Goal: Find specific page/section: Find specific page/section

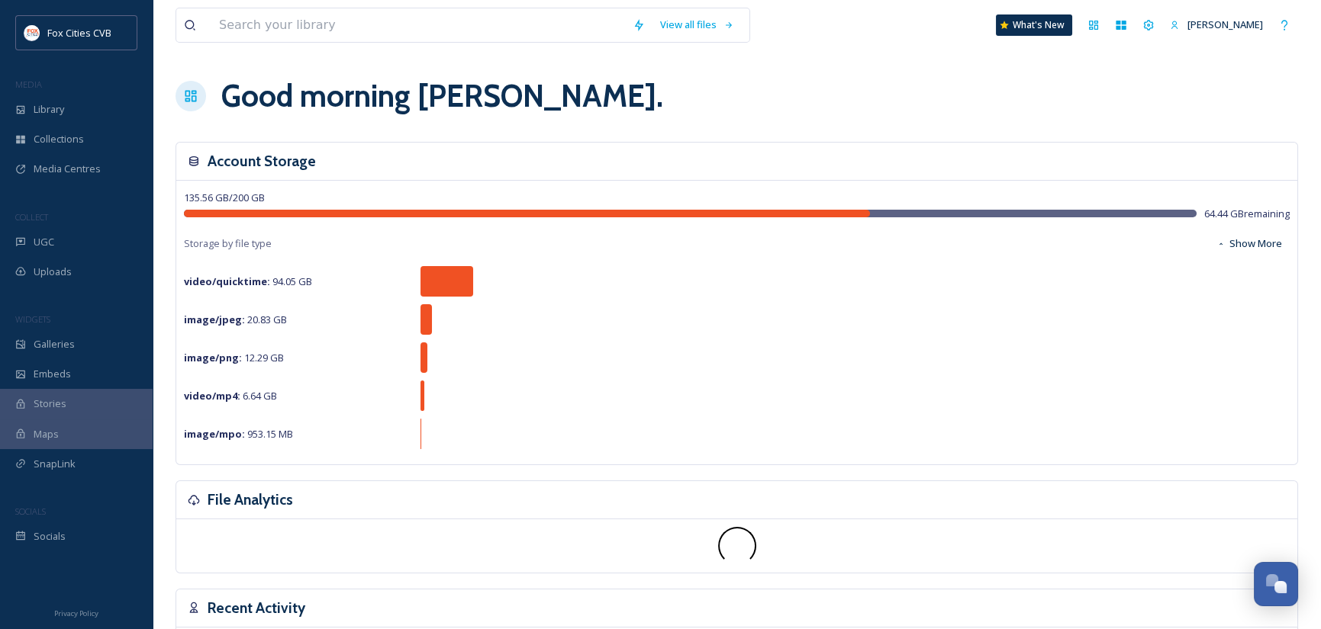
scroll to position [1059, 0]
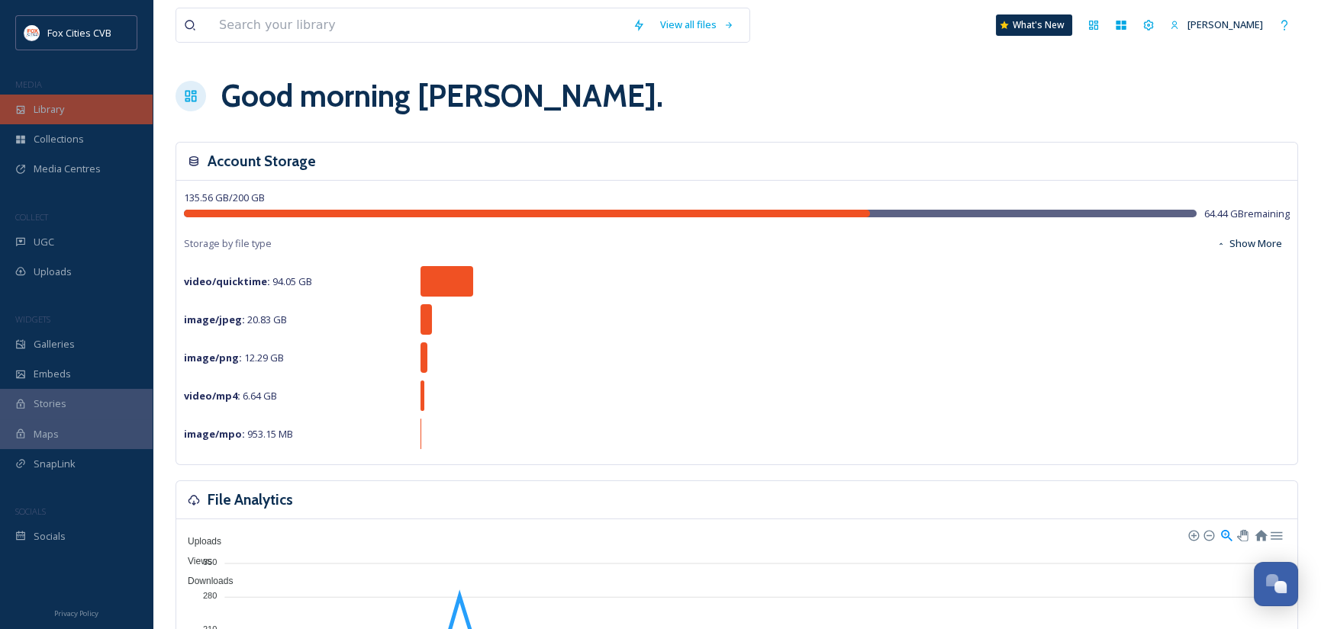
click at [56, 108] on span "Library" at bounding box center [49, 109] width 31 height 14
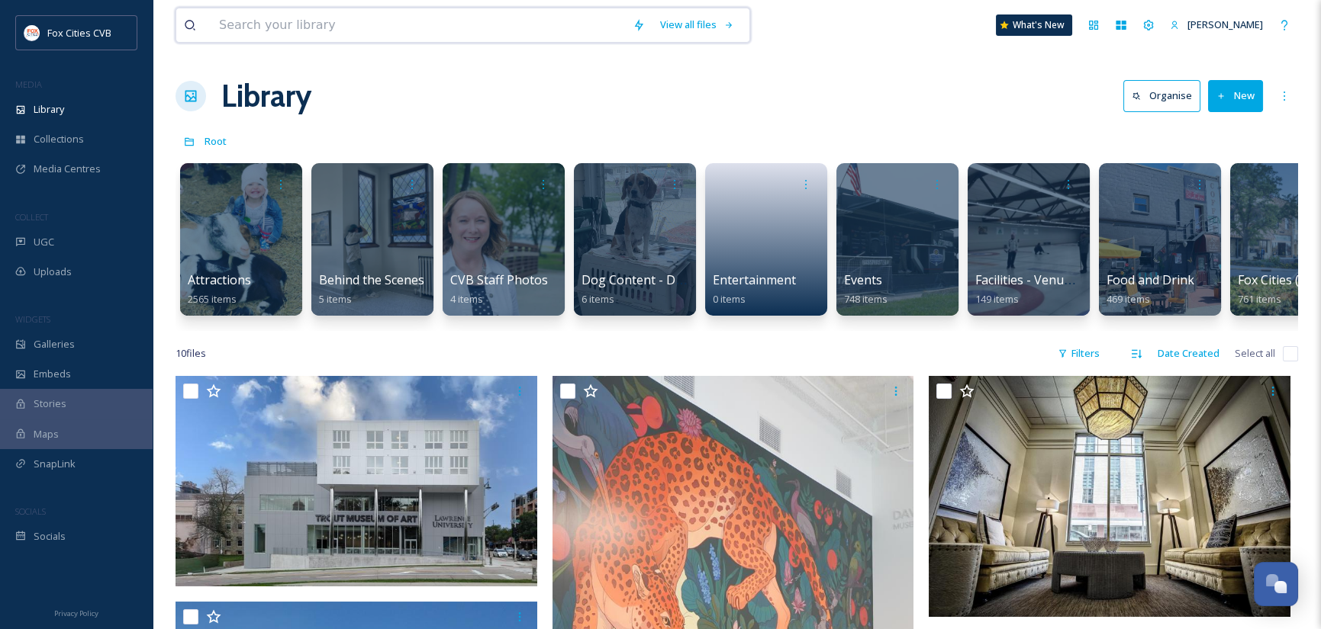
click at [435, 25] on input at bounding box center [417, 25] width 413 height 34
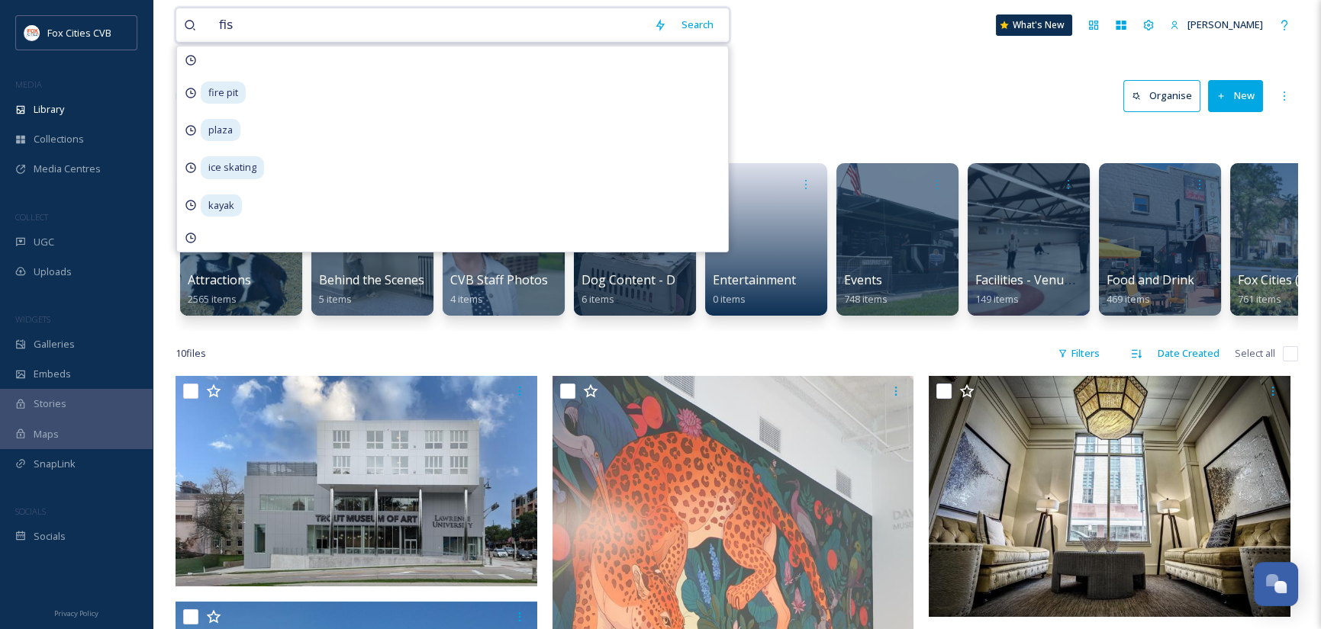
type input "fish"
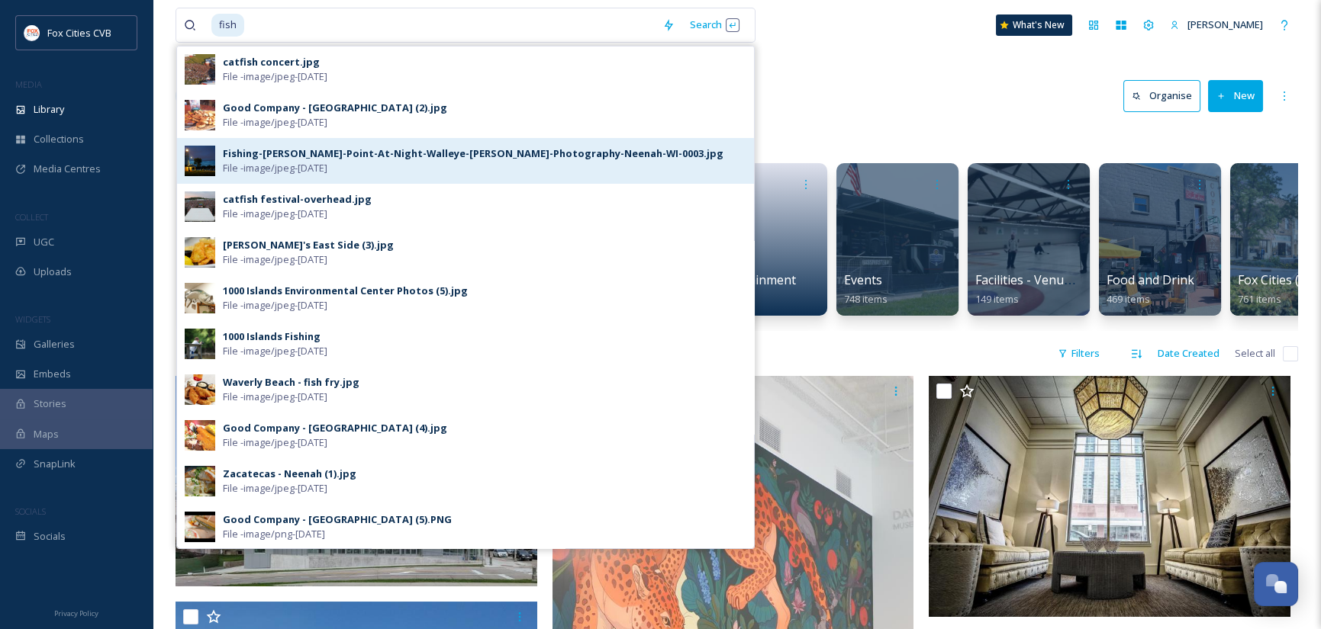
click at [275, 154] on div "Fishing-[PERSON_NAME]-Point-At-Night-Walleye-[PERSON_NAME]-Photography-Neenah-W…" at bounding box center [473, 153] width 500 height 14
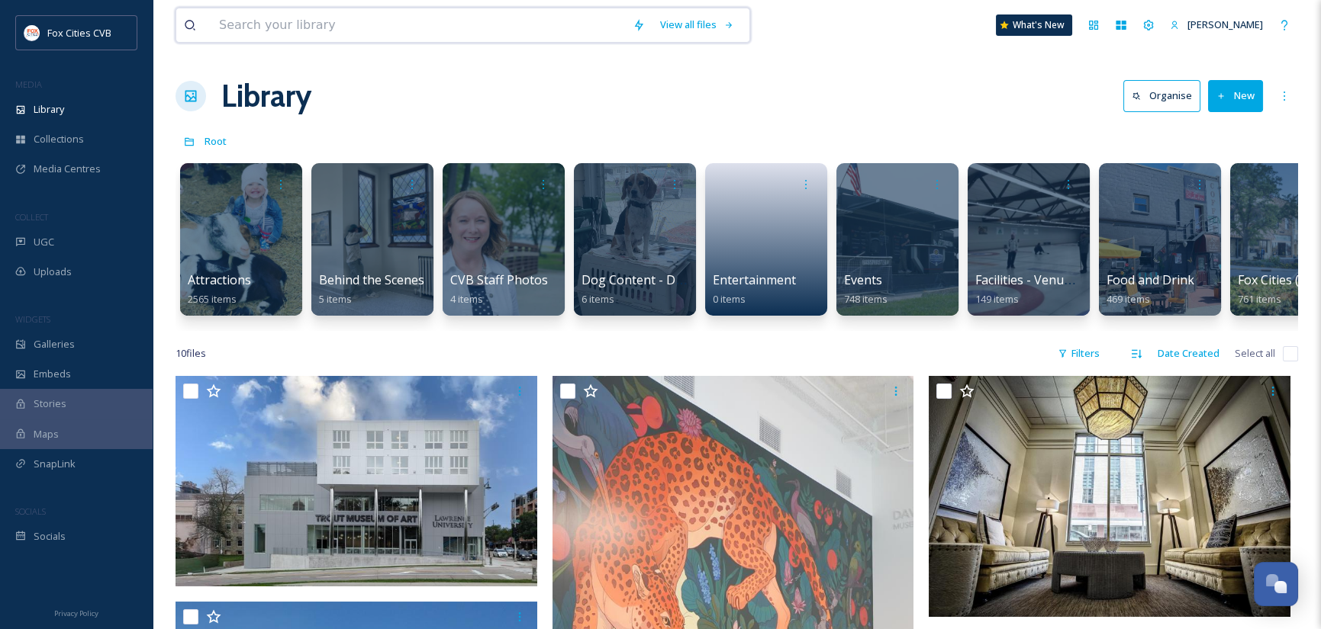
click at [343, 24] on input at bounding box center [417, 25] width 413 height 34
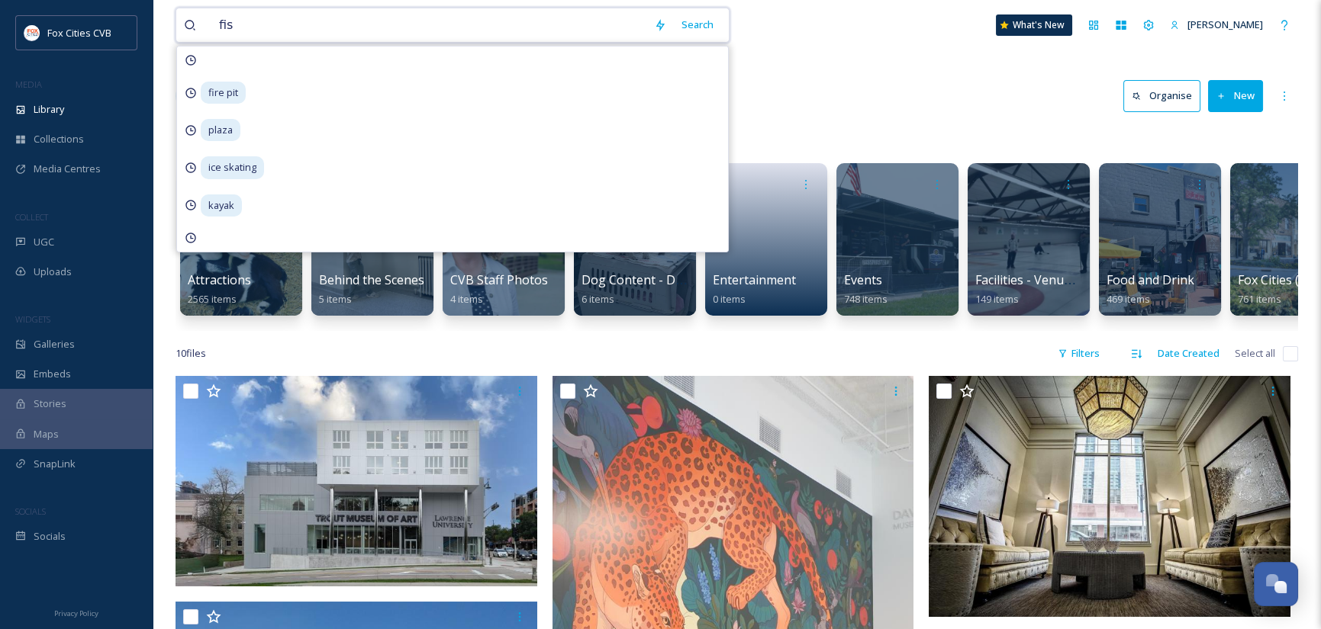
type input "fish"
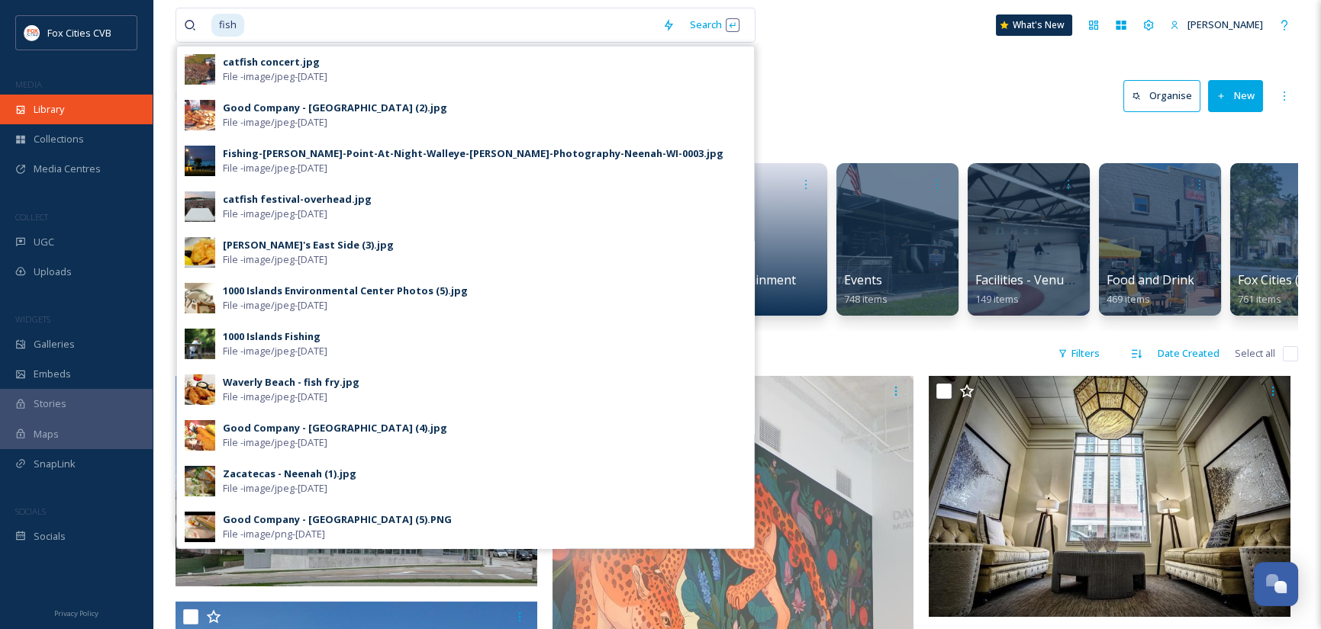
click at [66, 111] on div "Library" at bounding box center [76, 110] width 153 height 30
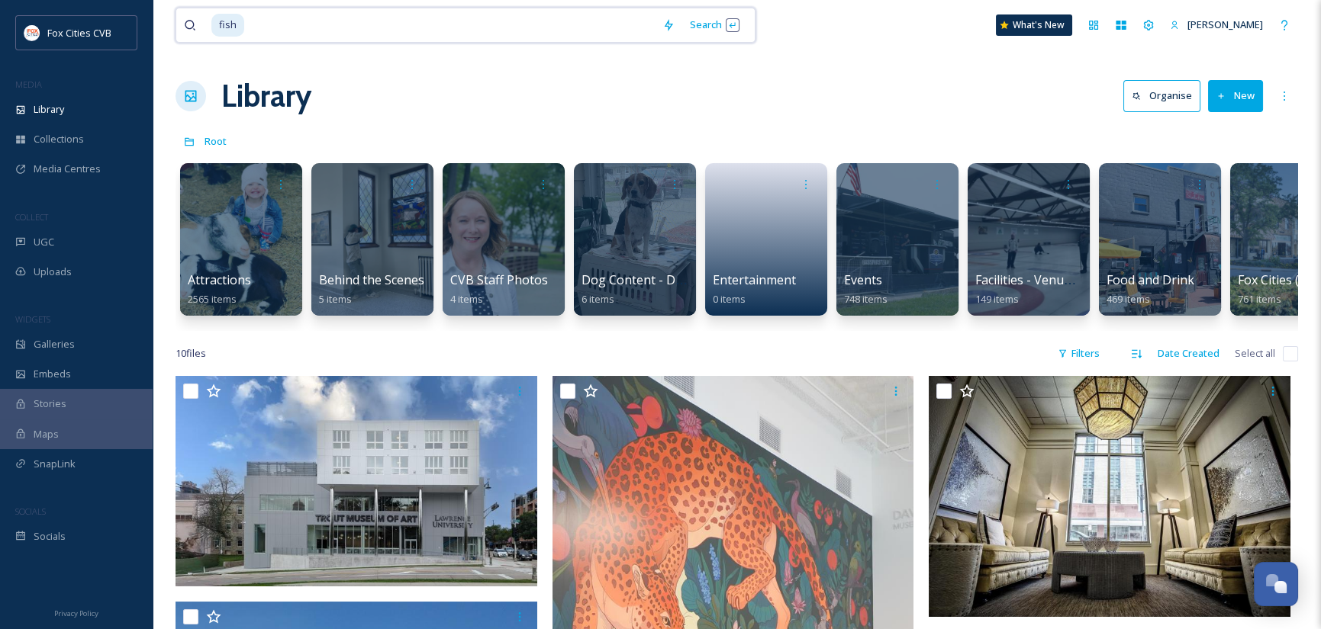
click at [266, 22] on input at bounding box center [450, 25] width 409 height 34
click at [240, 23] on span "fish" at bounding box center [227, 25] width 33 height 22
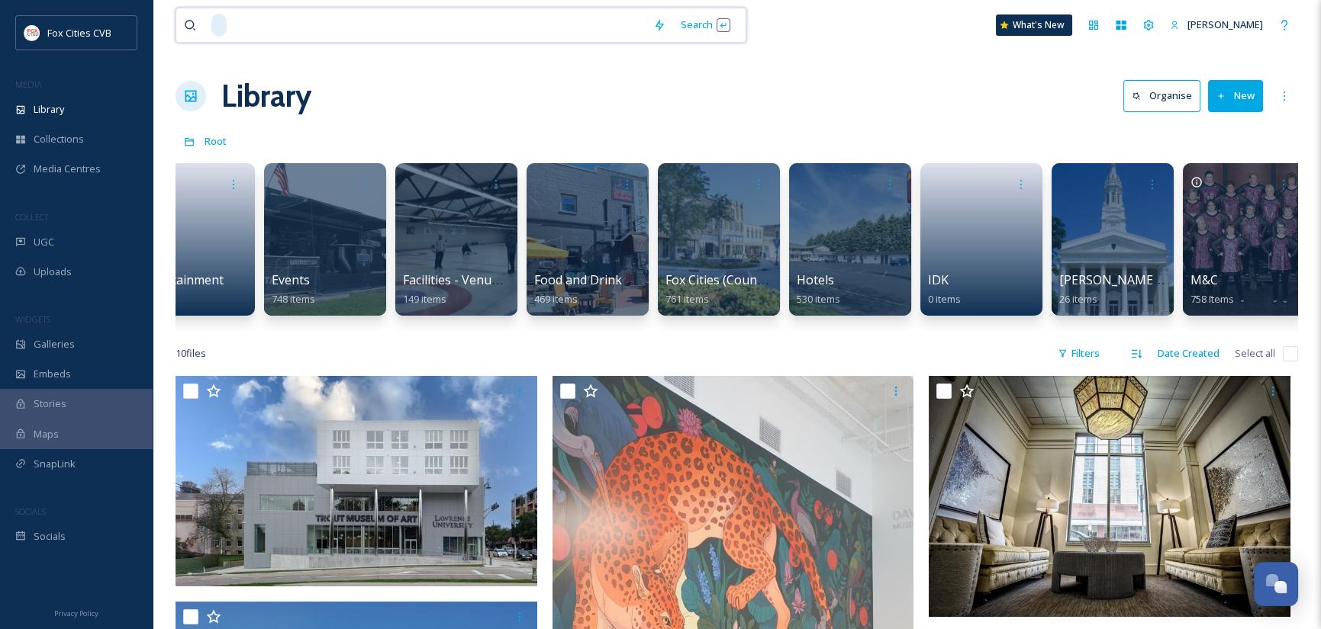
scroll to position [0, 574]
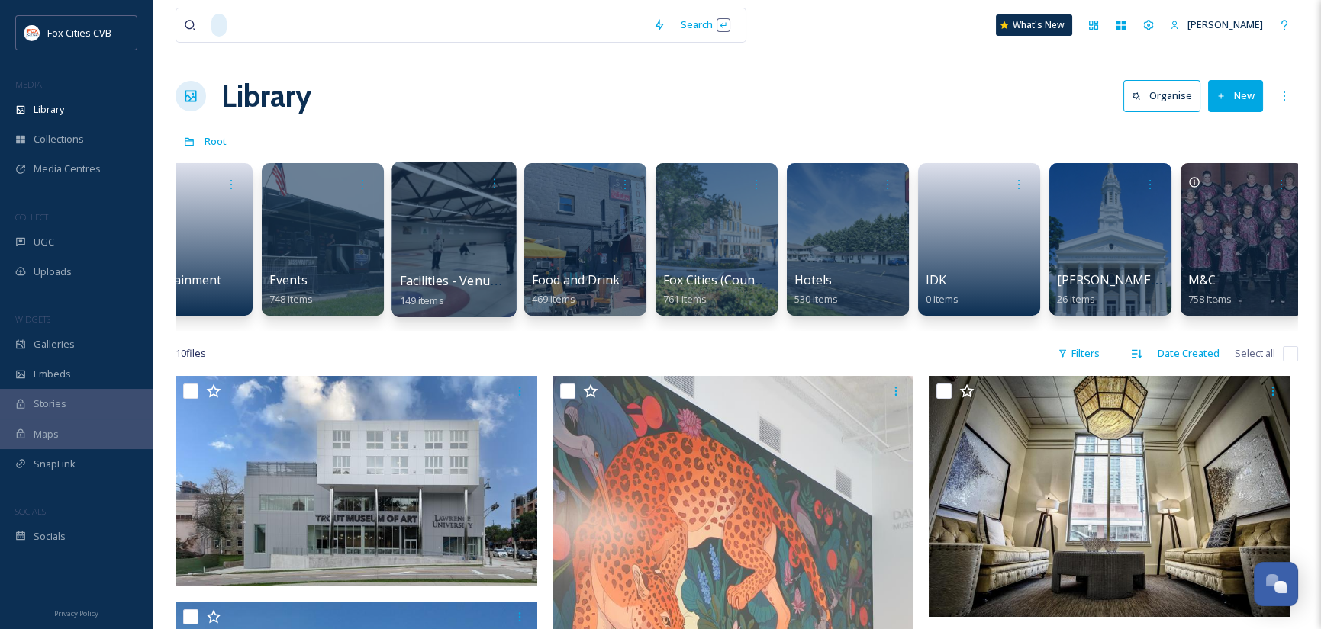
click at [472, 231] on div at bounding box center [453, 240] width 124 height 156
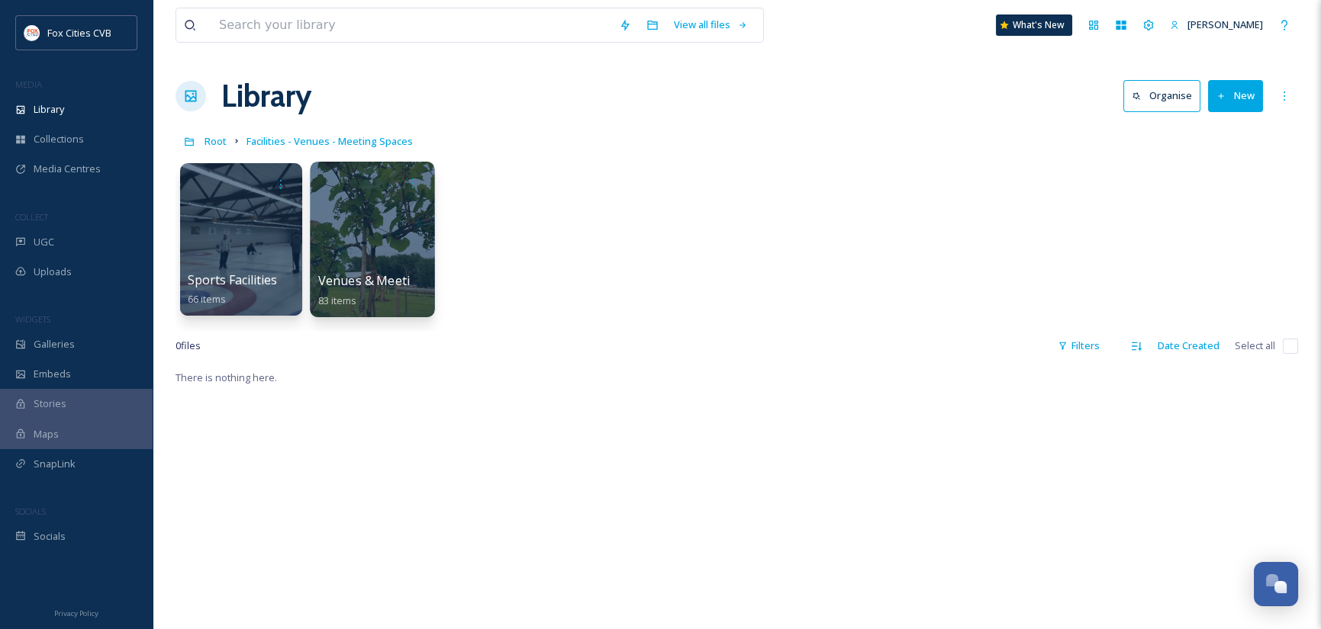
click at [421, 226] on div at bounding box center [372, 240] width 124 height 156
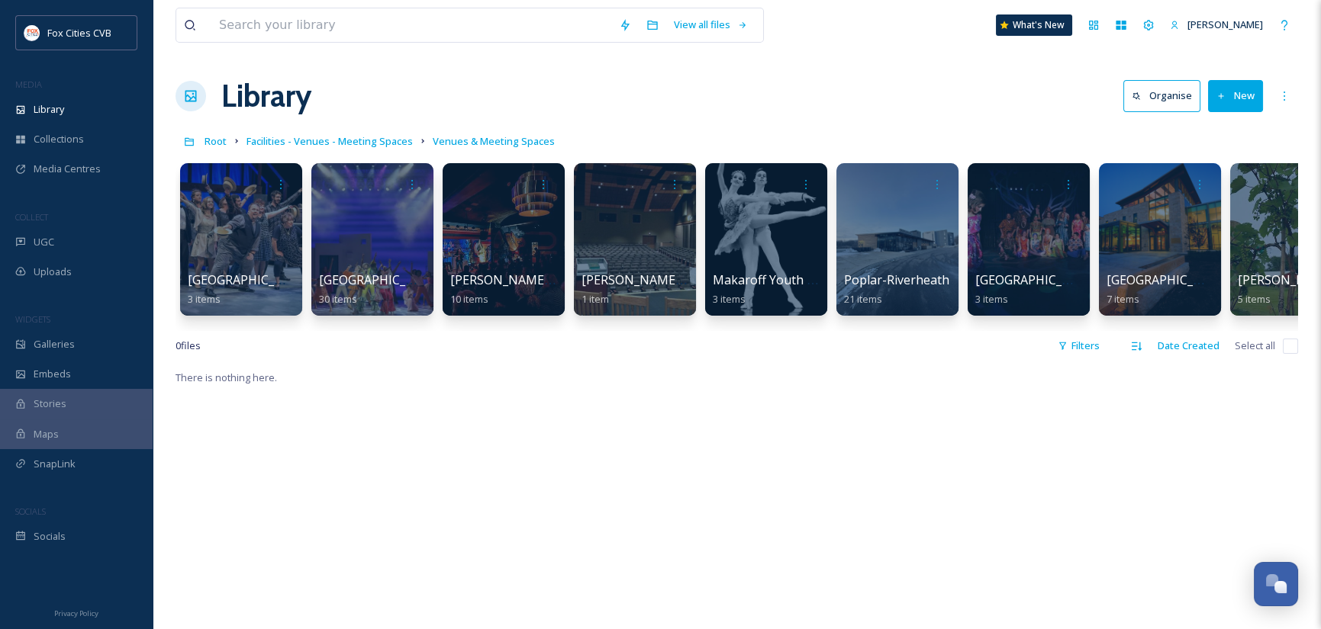
click at [421, 226] on div at bounding box center [372, 239] width 122 height 153
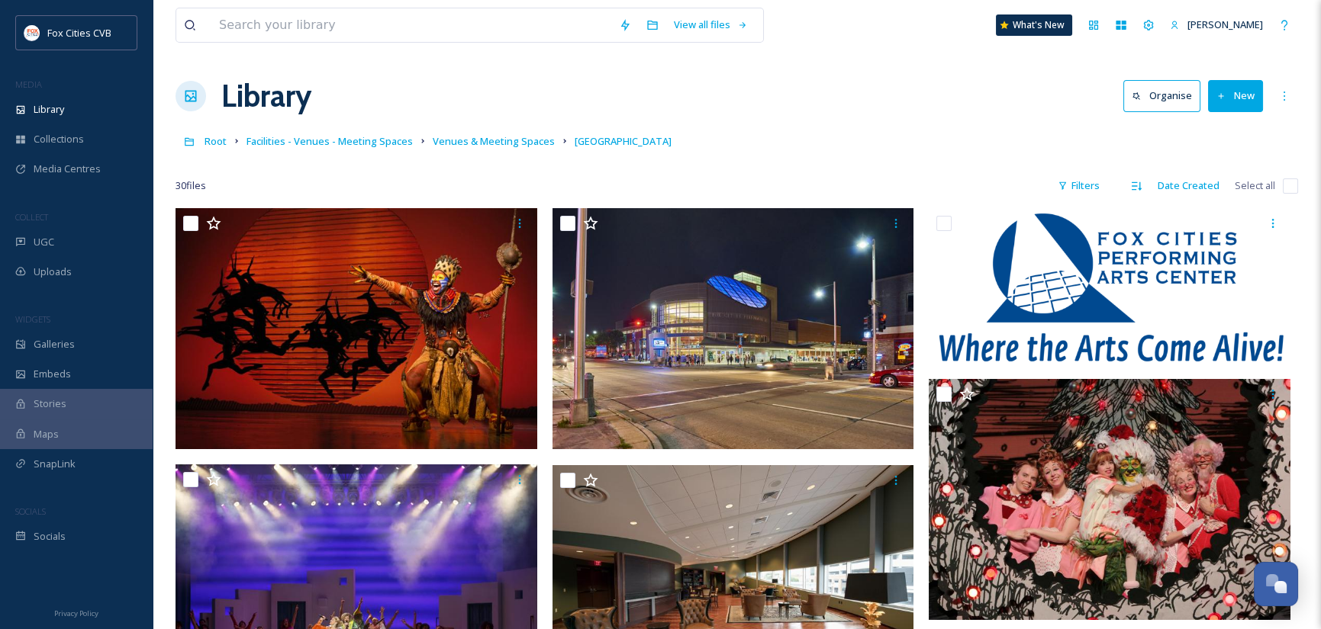
click at [864, 101] on div "Library Organise New" at bounding box center [736, 96] width 1122 height 46
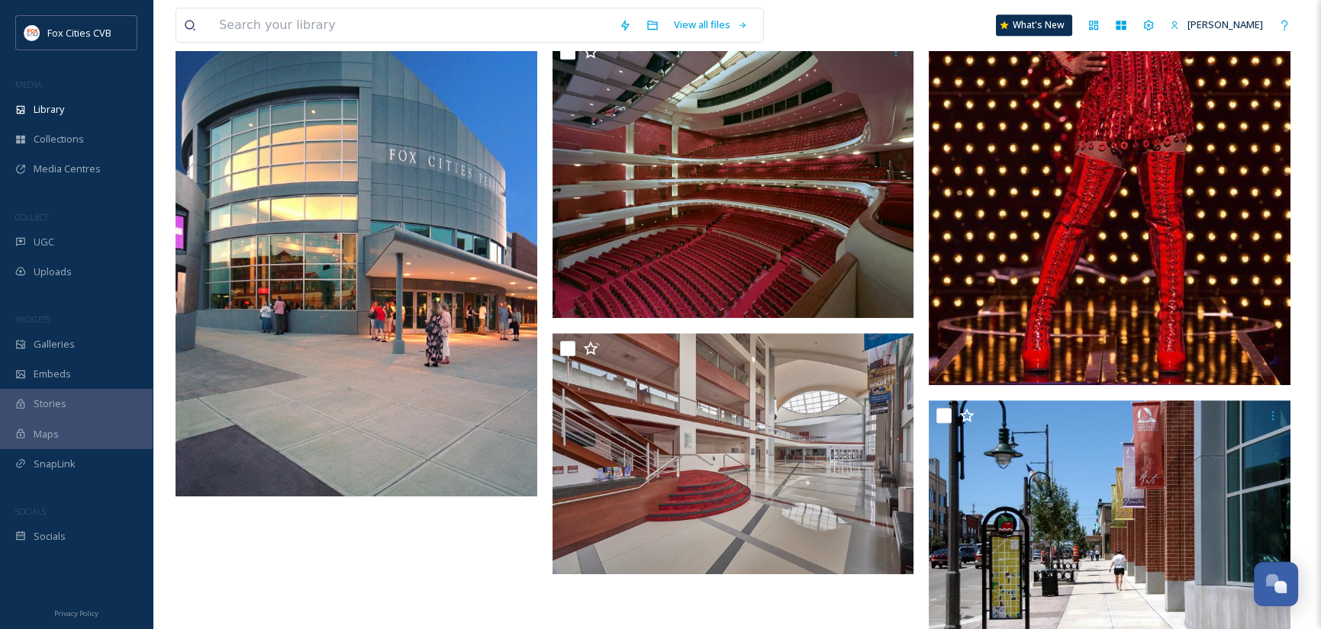
scroll to position [2597, 0]
